Goal: Find contact information: Find contact information

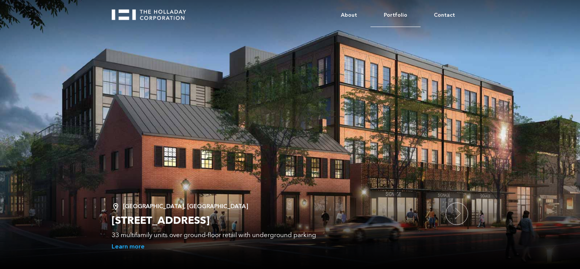
click at [393, 16] on link "Portfolio" at bounding box center [395, 15] width 50 height 23
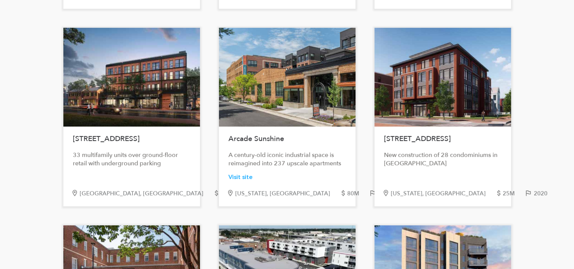
scroll to position [10, 0]
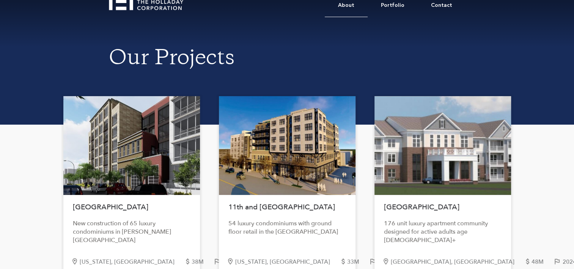
click at [361, 3] on link "About" at bounding box center [346, 5] width 43 height 23
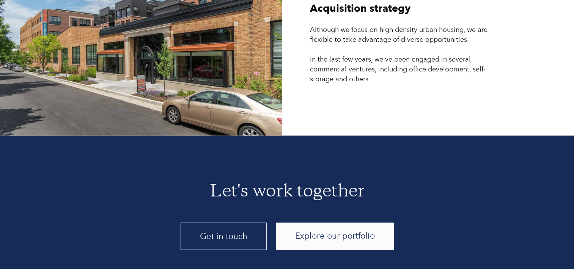
scroll to position [2031, 0]
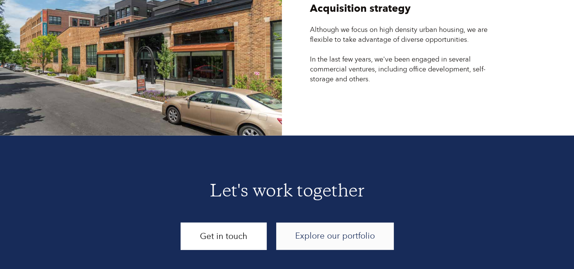
click at [235, 222] on link "Get in touch" at bounding box center [224, 235] width 86 height 27
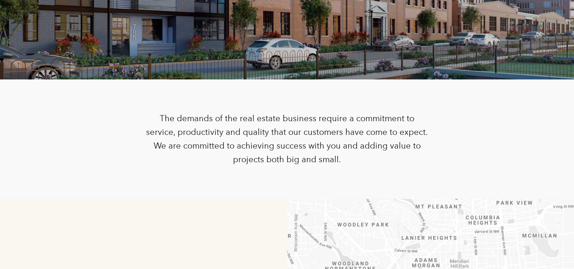
scroll to position [228, 0]
